Goal: Information Seeking & Learning: Learn about a topic

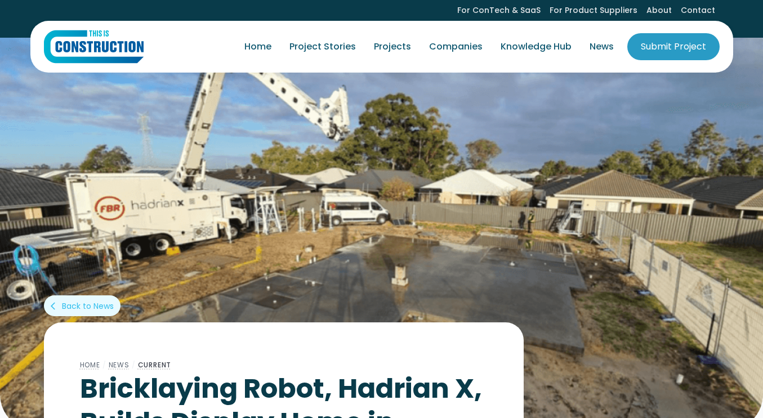
scroll to position [343, 0]
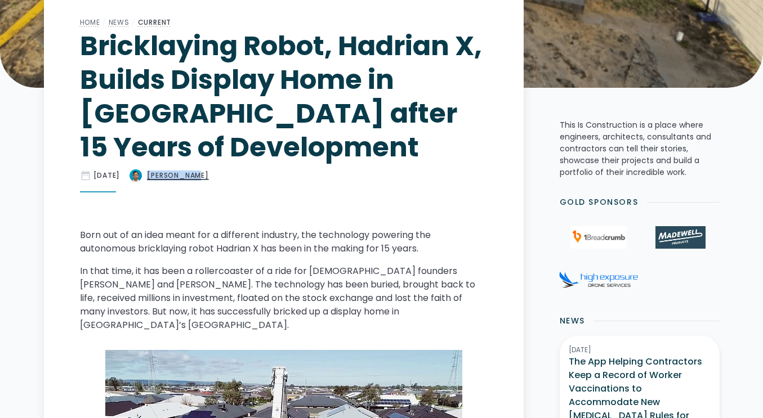
drag, startPoint x: 242, startPoint y: 177, endPoint x: 193, endPoint y: 175, distance: 49.0
click at [193, 175] on div "date_range [DATE] [PERSON_NAME]" at bounding box center [284, 176] width 408 height 14
copy div "[PERSON_NAME]"
click at [92, 48] on h1 "Bricklaying Robot, Hadrian X, Builds Display Home in [GEOGRAPHIC_DATA] after 15…" at bounding box center [284, 96] width 408 height 135
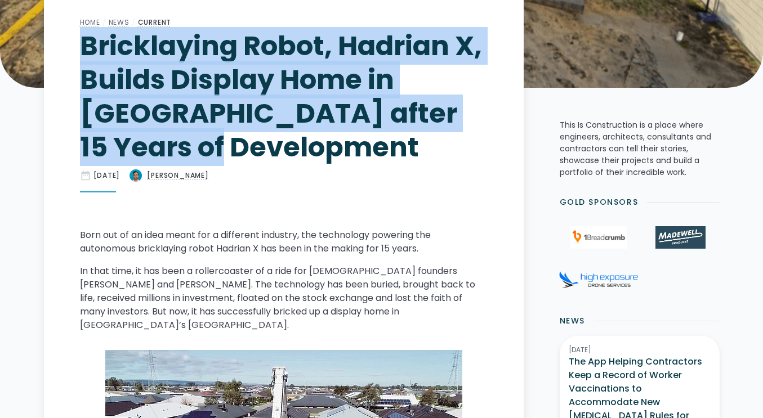
drag, startPoint x: 83, startPoint y: 45, endPoint x: 263, endPoint y: 147, distance: 207.0
click at [263, 147] on h1 "Bricklaying Robot, Hadrian X, Builds Display Home in [GEOGRAPHIC_DATA] after 15…" at bounding box center [284, 96] width 408 height 135
copy h1 "Bricklaying Robot, Hadrian X, Builds Display Home in [GEOGRAPHIC_DATA] after 15…"
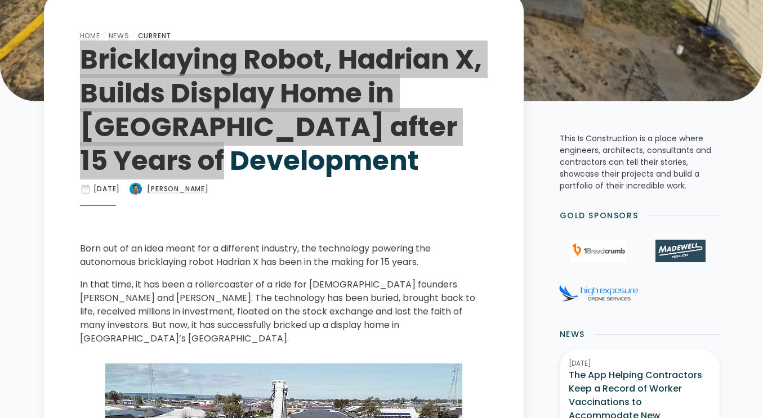
scroll to position [0, 0]
